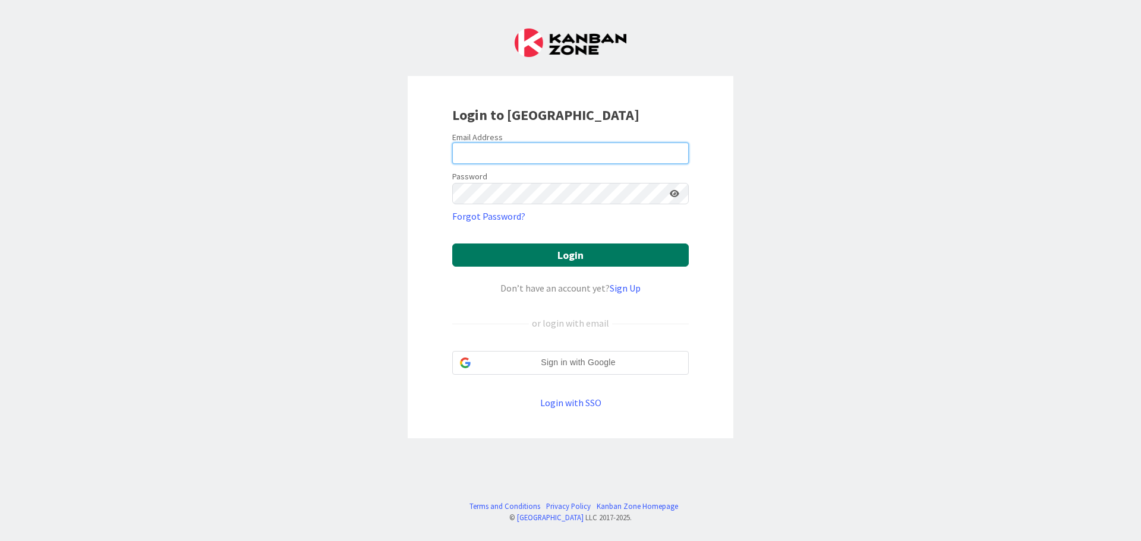
type input "[PERSON_NAME][EMAIL_ADDRESS][DOMAIN_NAME]"
click at [555, 263] on button "Login" at bounding box center [570, 255] width 236 height 23
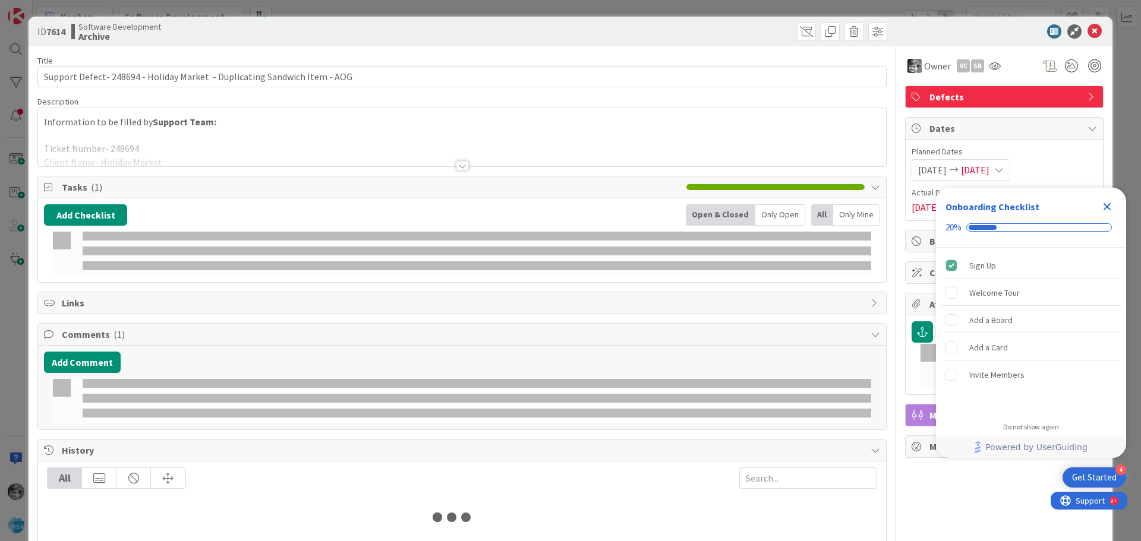
click at [1112, 207] on icon "Close Checklist" at bounding box center [1107, 207] width 14 height 14
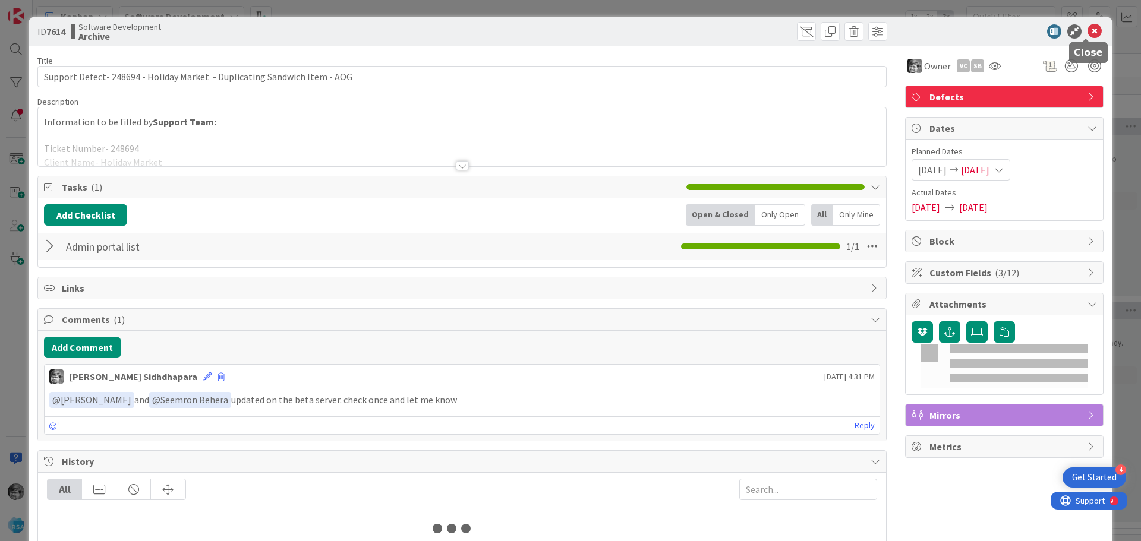
click at [1087, 33] on icon at bounding box center [1094, 31] width 14 height 14
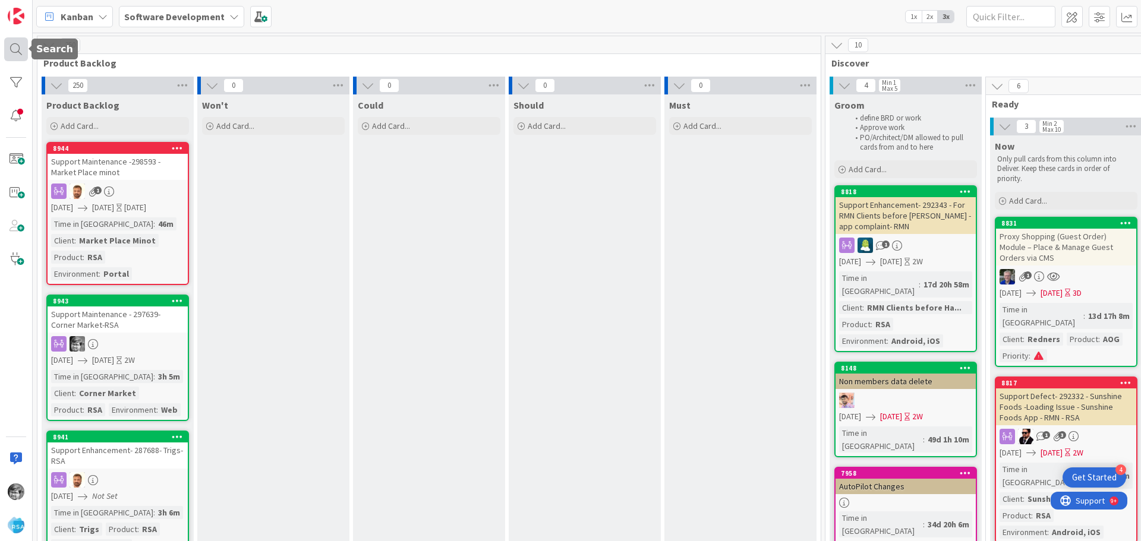
click at [20, 48] on div at bounding box center [16, 49] width 24 height 24
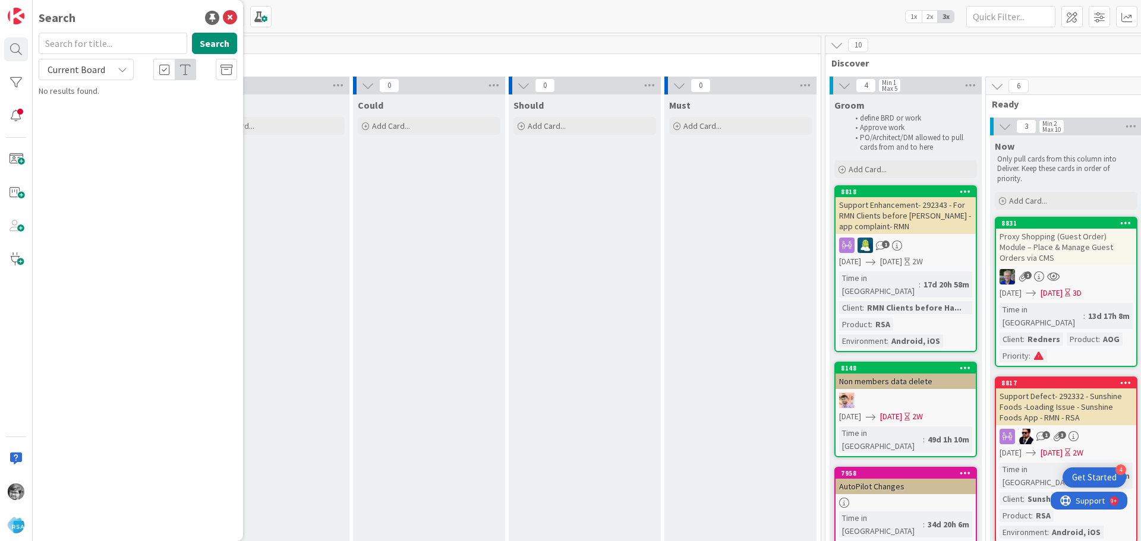
click at [112, 47] on input "text" at bounding box center [113, 43] width 149 height 21
type input "8920"
click at [226, 36] on button "Search" at bounding box center [214, 43] width 45 height 21
click at [120, 102] on span "Picker App – Sale Action Validation" at bounding box center [145, 104] width 122 height 11
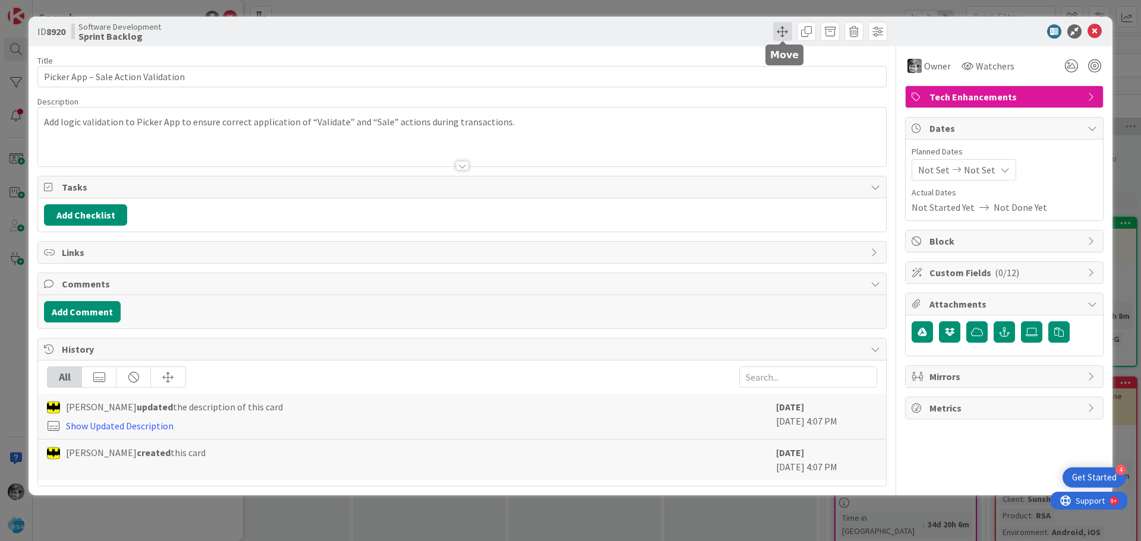
click at [778, 30] on span at bounding box center [782, 31] width 19 height 19
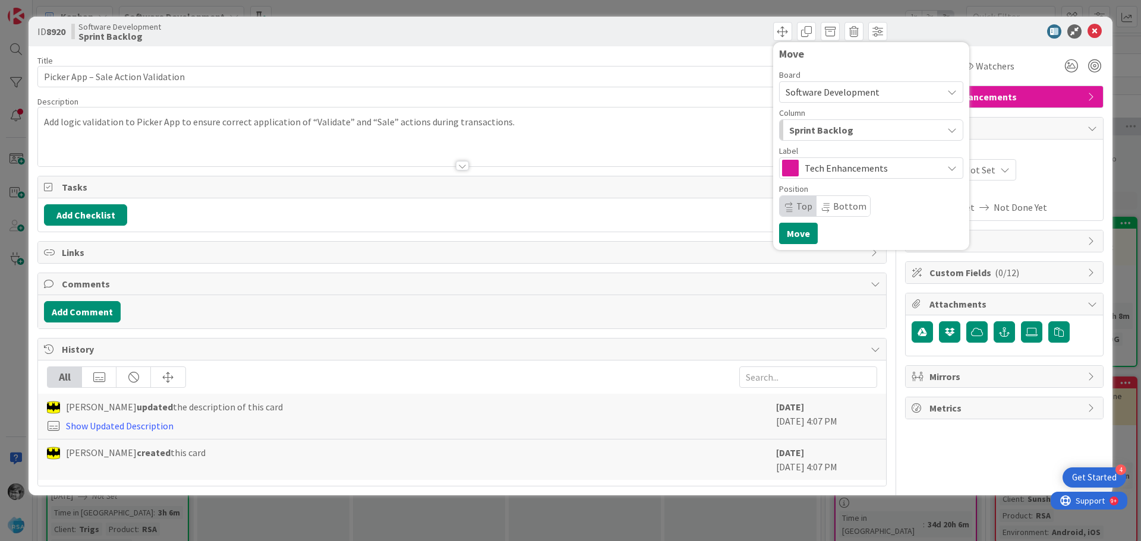
click at [833, 134] on span "Sprint Backlog" at bounding box center [821, 129] width 64 height 15
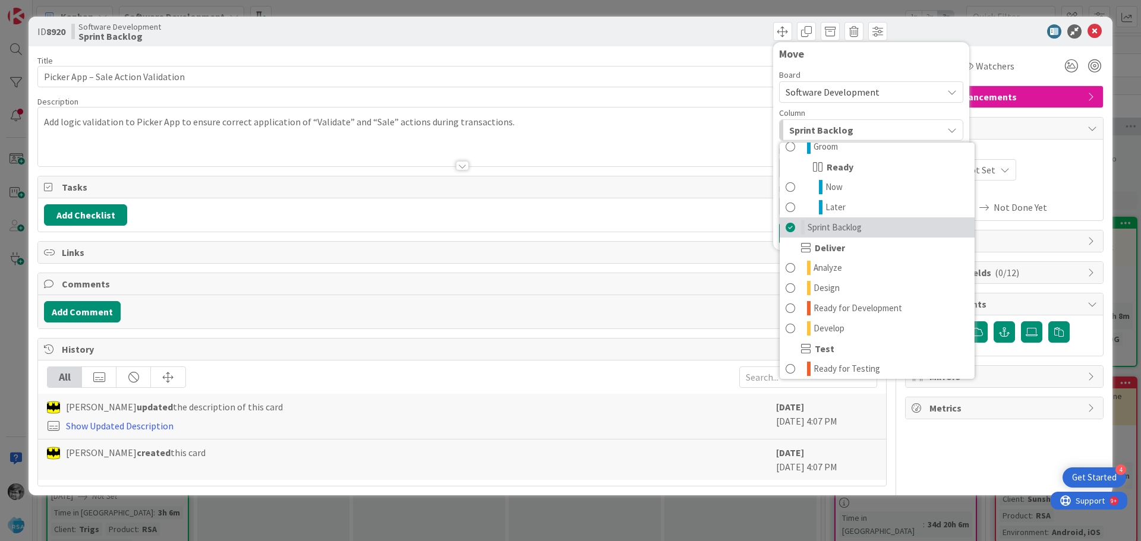
scroll to position [178, 0]
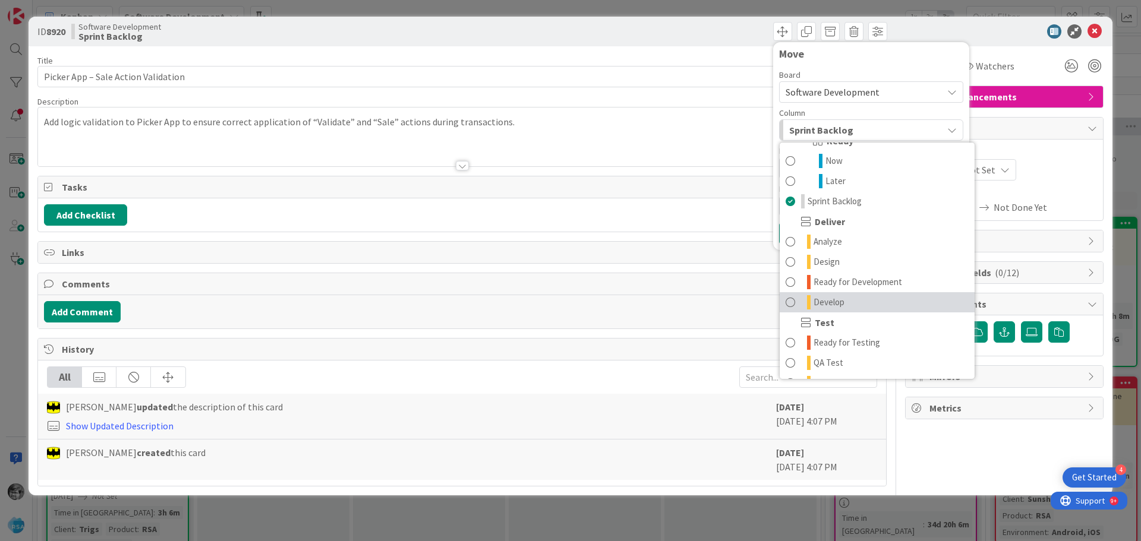
click at [887, 299] on link "Develop" at bounding box center [876, 302] width 195 height 20
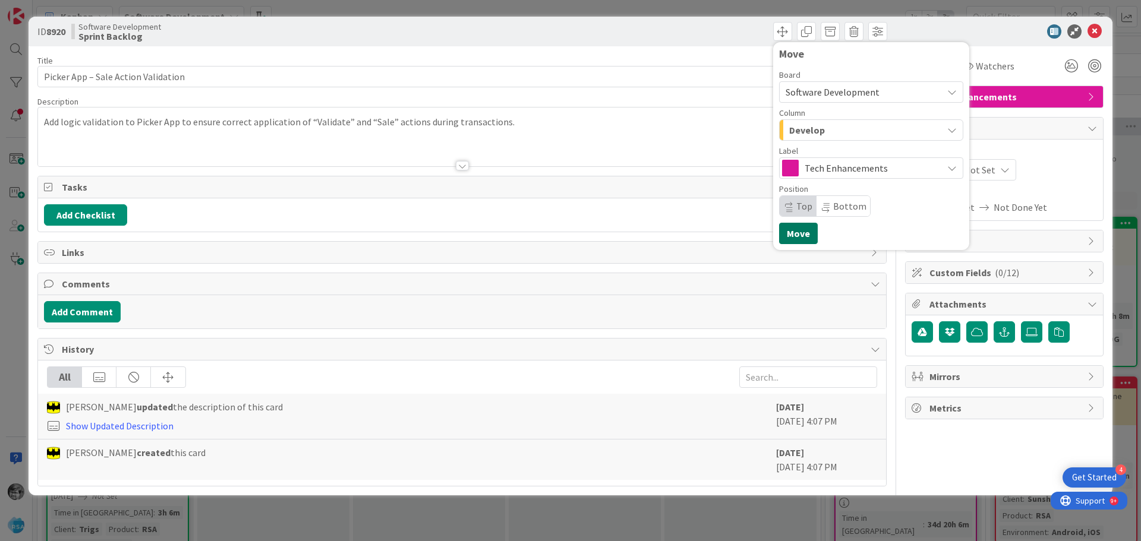
click at [788, 235] on button "Move" at bounding box center [798, 233] width 39 height 21
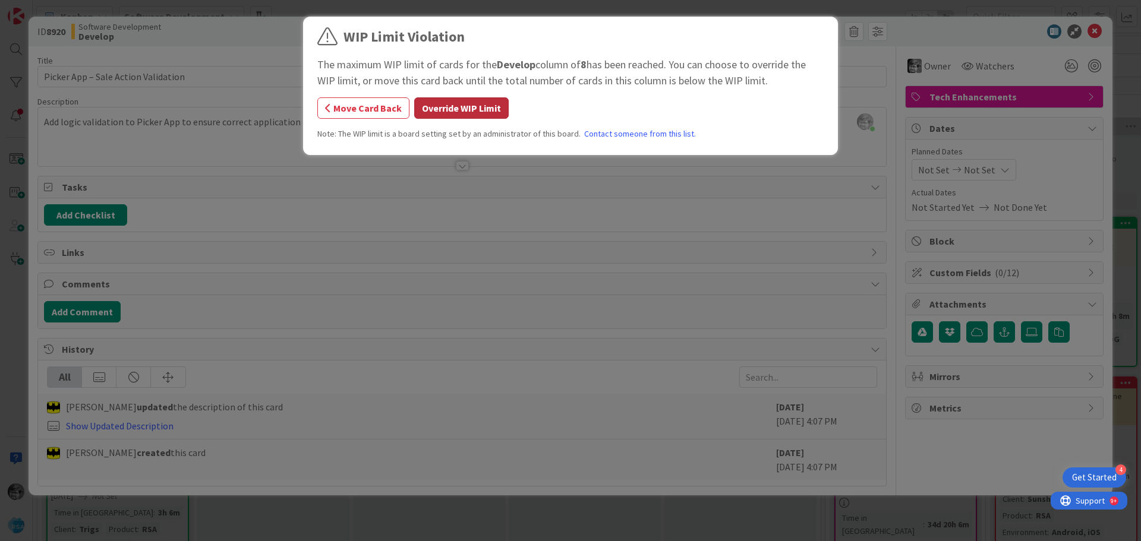
click at [469, 106] on button "Override WIP Limit" at bounding box center [461, 107] width 94 height 21
